Goal: Task Accomplishment & Management: Manage account settings

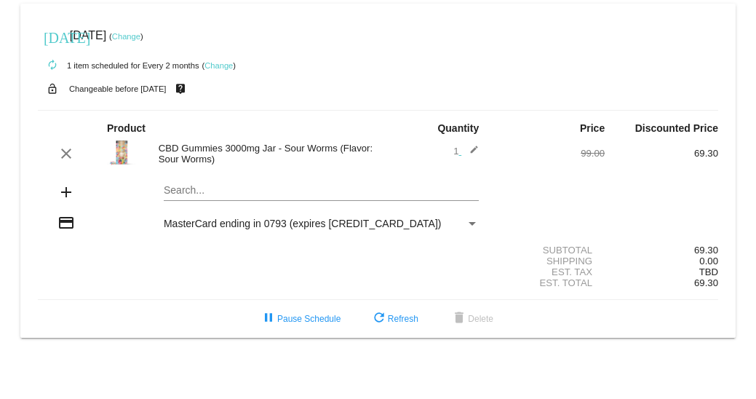
click at [223, 65] on link "Change" at bounding box center [218, 65] width 28 height 9
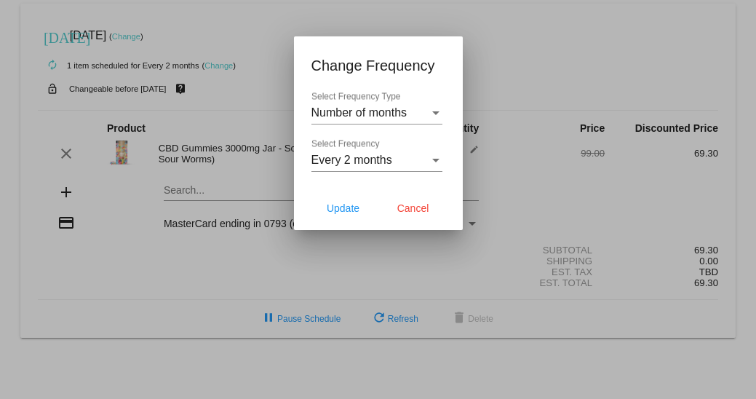
click at [256, 41] on div at bounding box center [378, 199] width 756 height 399
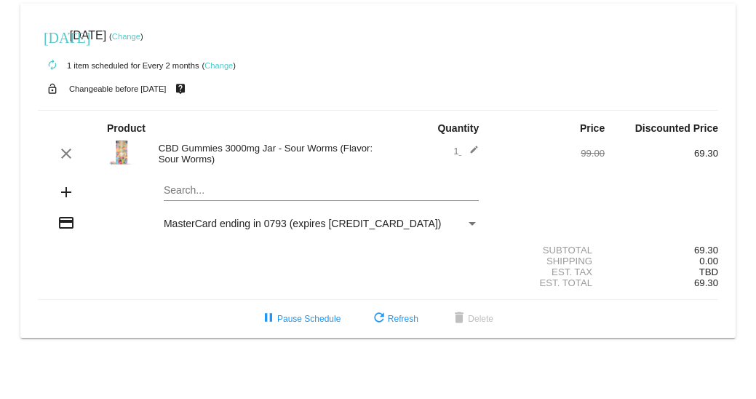
click at [140, 38] on link "Change" at bounding box center [126, 36] width 28 height 9
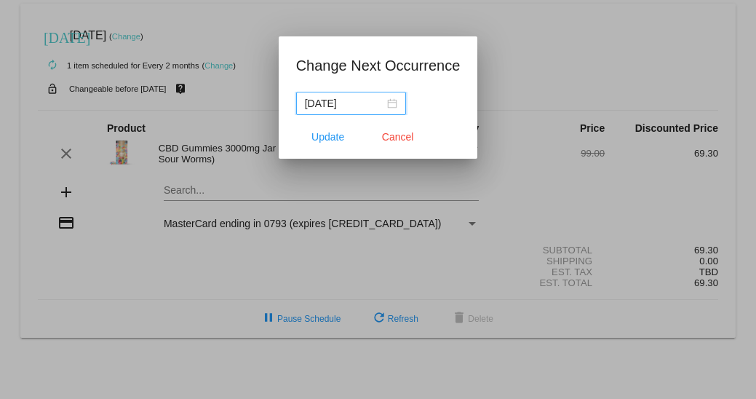
click at [327, 97] on input "[DATE]" at bounding box center [344, 103] width 79 height 16
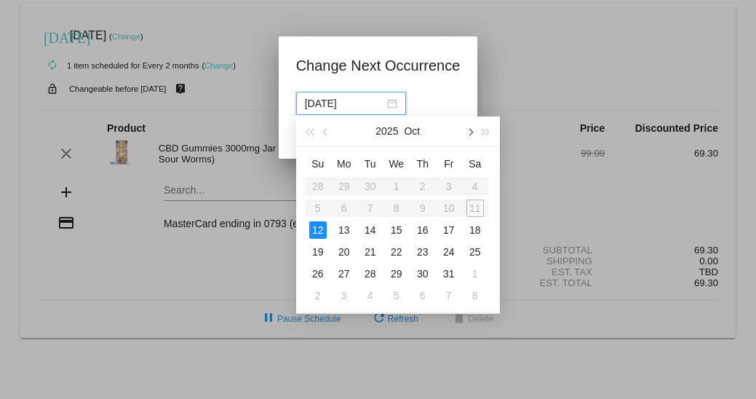
click at [468, 131] on span "button" at bounding box center [469, 131] width 7 height 7
click at [472, 131] on span "button" at bounding box center [469, 131] width 7 height 7
click at [374, 231] on div "13" at bounding box center [370, 229] width 17 height 17
type input "[DATE]"
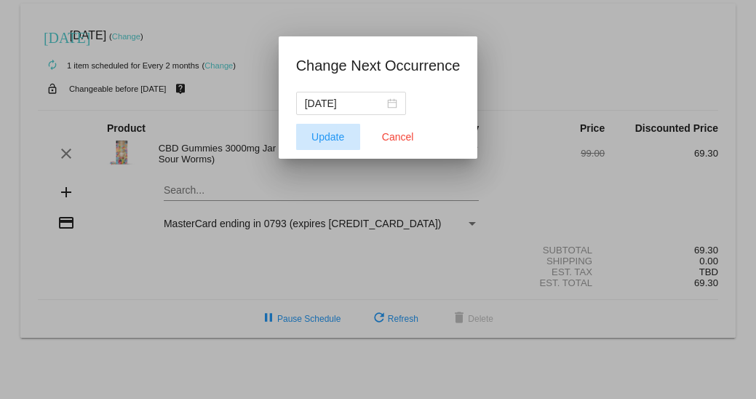
click at [337, 138] on span "Update" at bounding box center [327, 137] width 33 height 12
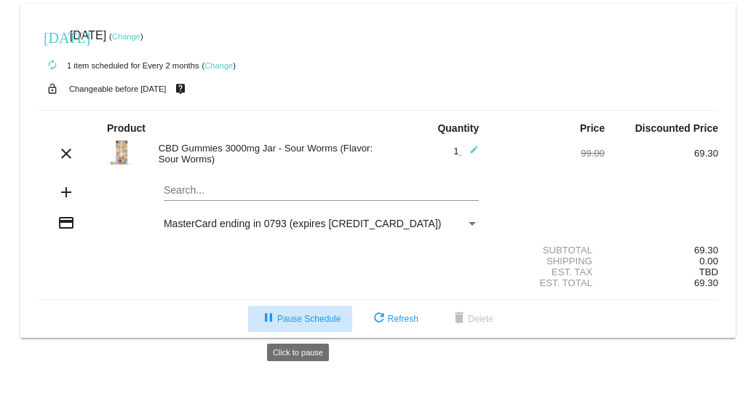
click at [303, 321] on span "pause Pause Schedule" at bounding box center [300, 319] width 81 height 10
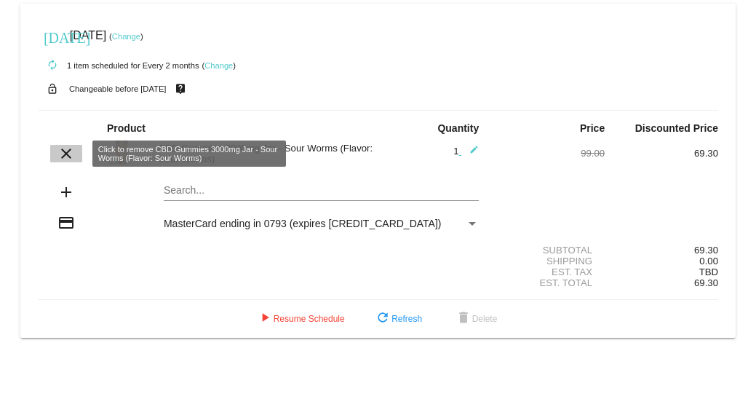
click at [57, 156] on mat-icon "clear" at bounding box center [65, 153] width 17 height 17
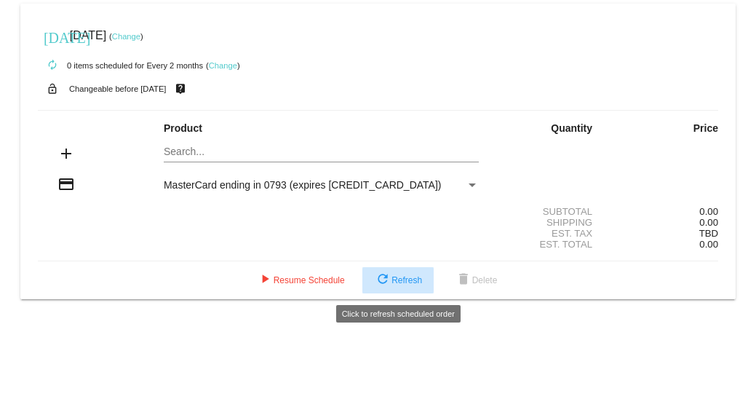
click at [396, 281] on span "refresh Refresh" at bounding box center [398, 280] width 48 height 10
click at [371, 282] on button "refresh Refresh" at bounding box center [397, 280] width 71 height 26
